Goal: Task Accomplishment & Management: Manage account settings

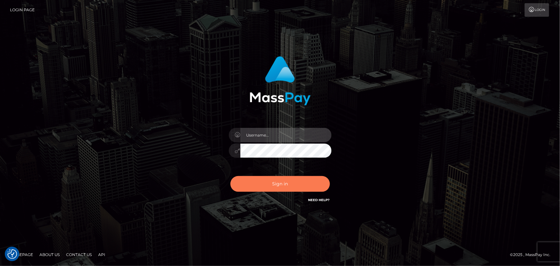
type input "[PERSON_NAME].spree"
click at [262, 182] on button "Sign in" at bounding box center [281, 184] width 100 height 16
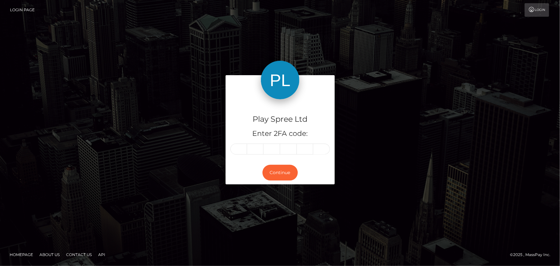
drag, startPoint x: 300, startPoint y: 159, endPoint x: 300, endPoint y: 154, distance: 4.8
drag, startPoint x: 300, startPoint y: 154, endPoint x: 242, endPoint y: 150, distance: 57.6
click at [242, 150] on input "text" at bounding box center [239, 149] width 17 height 11
type input "2"
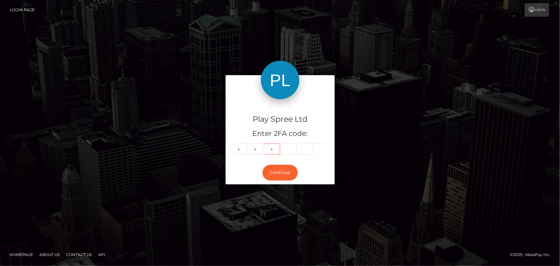
type input "9"
type input "0"
type input "8"
type input "2"
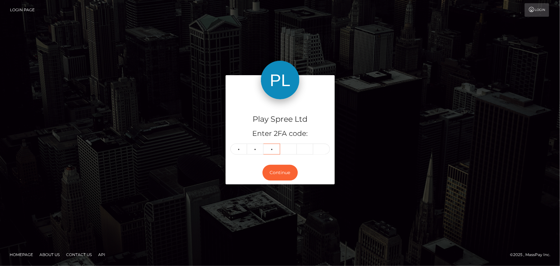
type input "9"
type input "0"
type input "8"
type input "2"
type input "5"
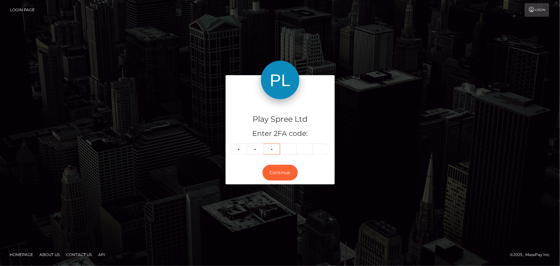
type input "5"
type input "7"
type input "5"
type input "8"
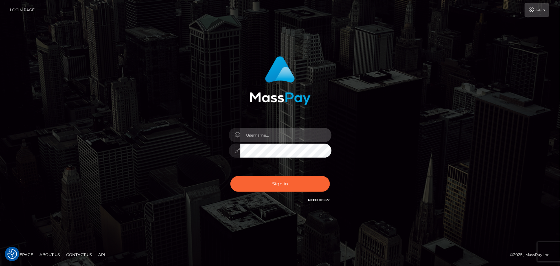
type input "[PERSON_NAME].spree"
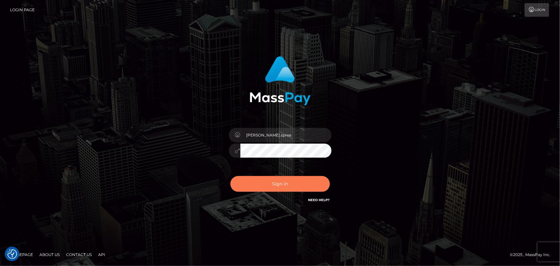
click at [285, 177] on button "Sign in" at bounding box center [281, 184] width 100 height 16
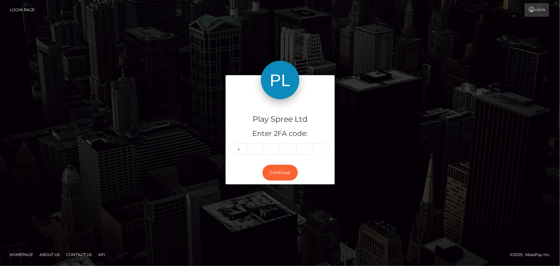
type input "2"
type input "5"
type input "7"
type input "5"
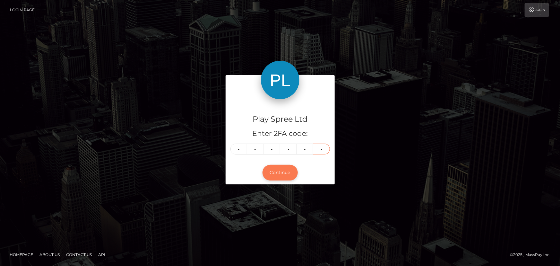
type input "8"
click at [284, 174] on button "Continue" at bounding box center [280, 173] width 35 height 16
